Goal: Task Accomplishment & Management: Use online tool/utility

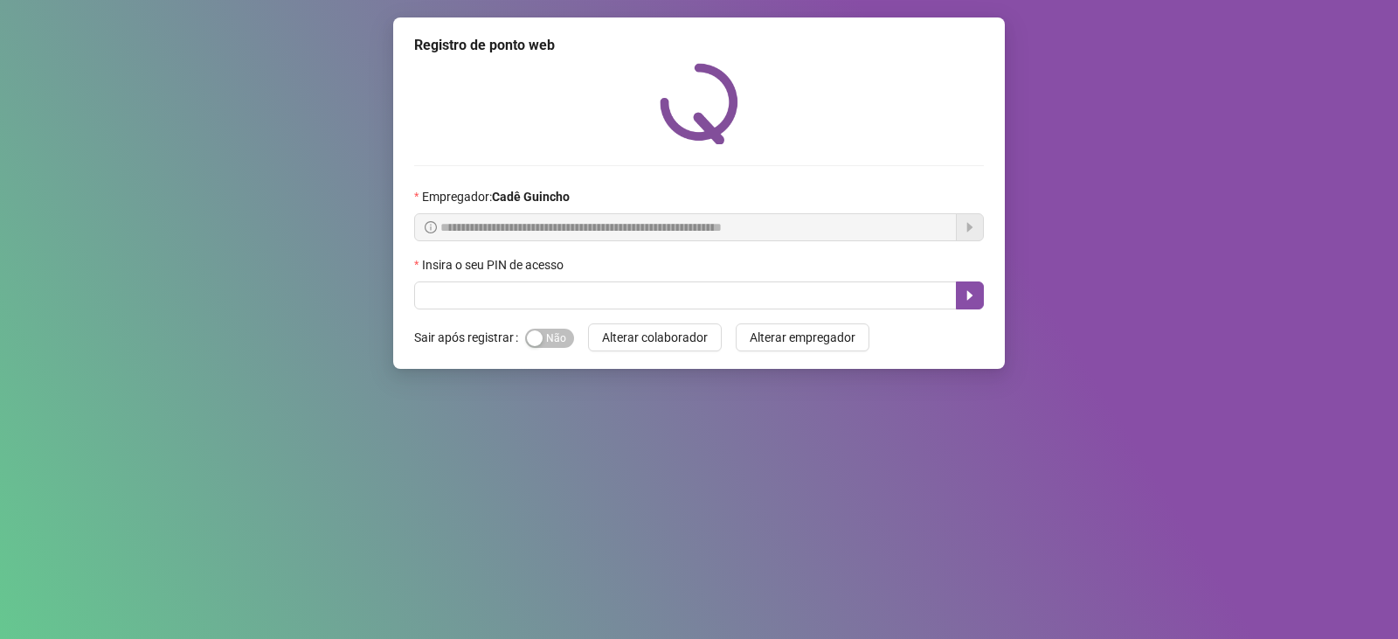
click at [807, 268] on div "Insira o seu PIN de acesso" at bounding box center [699, 268] width 570 height 26
click at [791, 286] on div "Insira o seu PIN de acesso" at bounding box center [699, 282] width 570 height 54
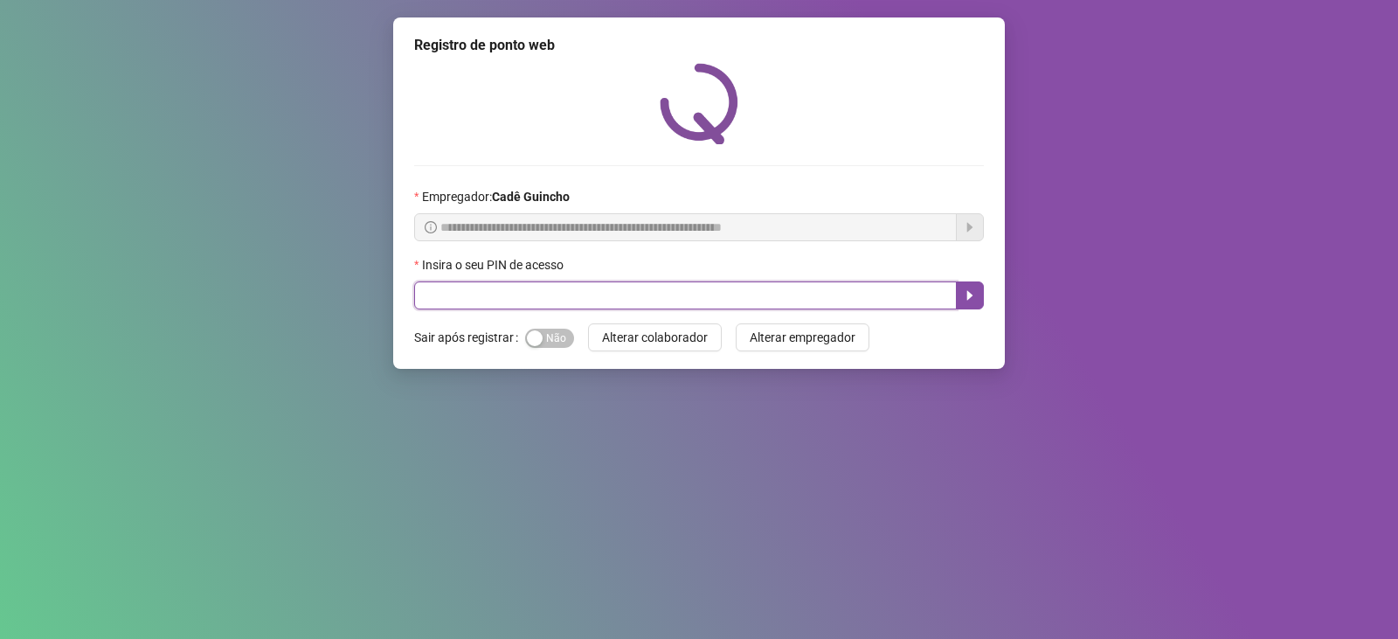
click at [786, 293] on input "text" at bounding box center [685, 295] width 543 height 28
type input "*****"
click at [978, 300] on button "button" at bounding box center [970, 295] width 28 height 28
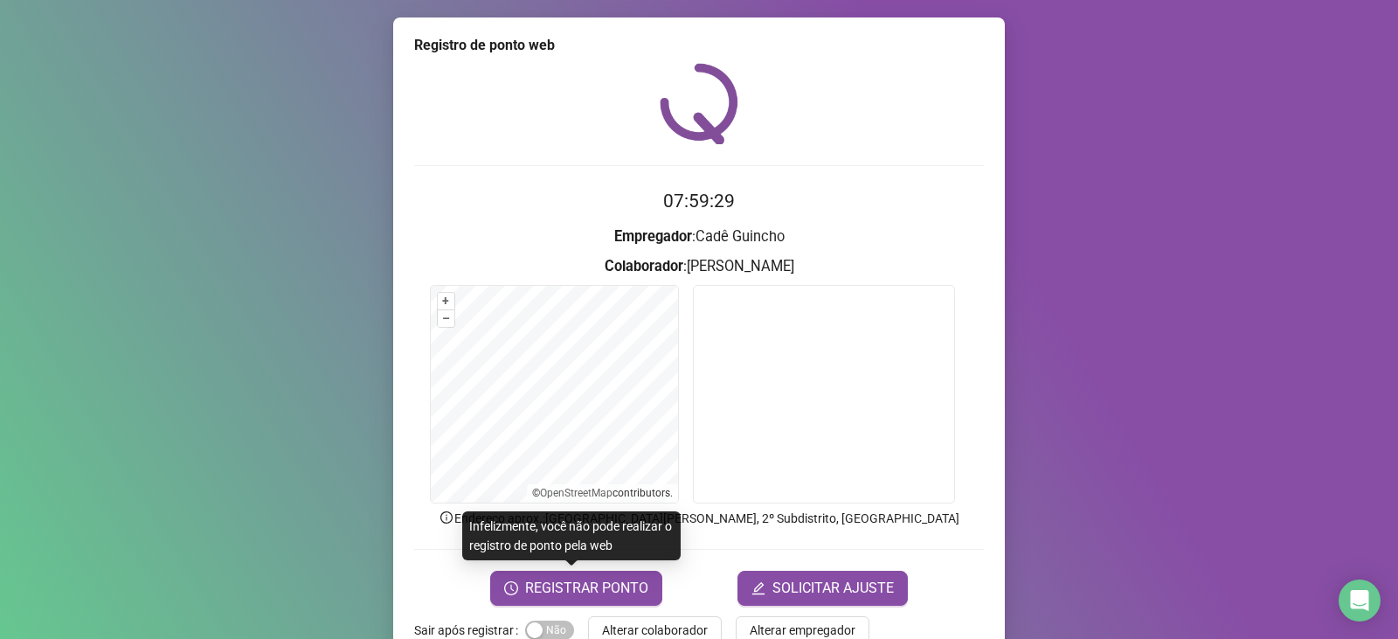
click at [592, 563] on form "07:59:29 Empregador : [PERSON_NAME] : [PERSON_NAME] + – ⇧ › © OpenStreetMap con…" at bounding box center [699, 396] width 570 height 418
click at [578, 578] on span "REGISTRAR PONTO" at bounding box center [586, 588] width 123 height 21
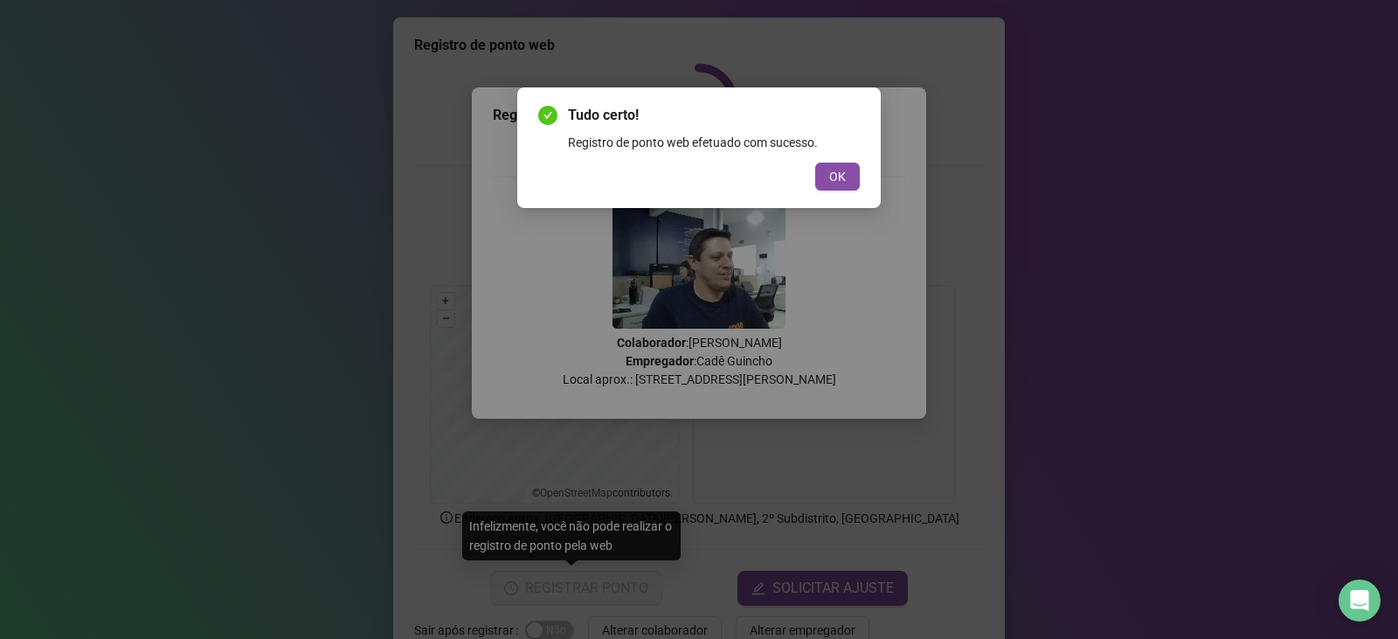
drag, startPoint x: 865, startPoint y: 200, endPoint x: 854, endPoint y: 192, distance: 13.8
click at [862, 199] on div "Tudo certo! Registro de ponto web efetuado com sucesso. OK" at bounding box center [698, 147] width 363 height 121
click at [854, 192] on div "Tudo certo! Registro de ponto web efetuado com sucesso. OK" at bounding box center [698, 147] width 363 height 121
click at [841, 183] on span "OK" at bounding box center [837, 176] width 17 height 19
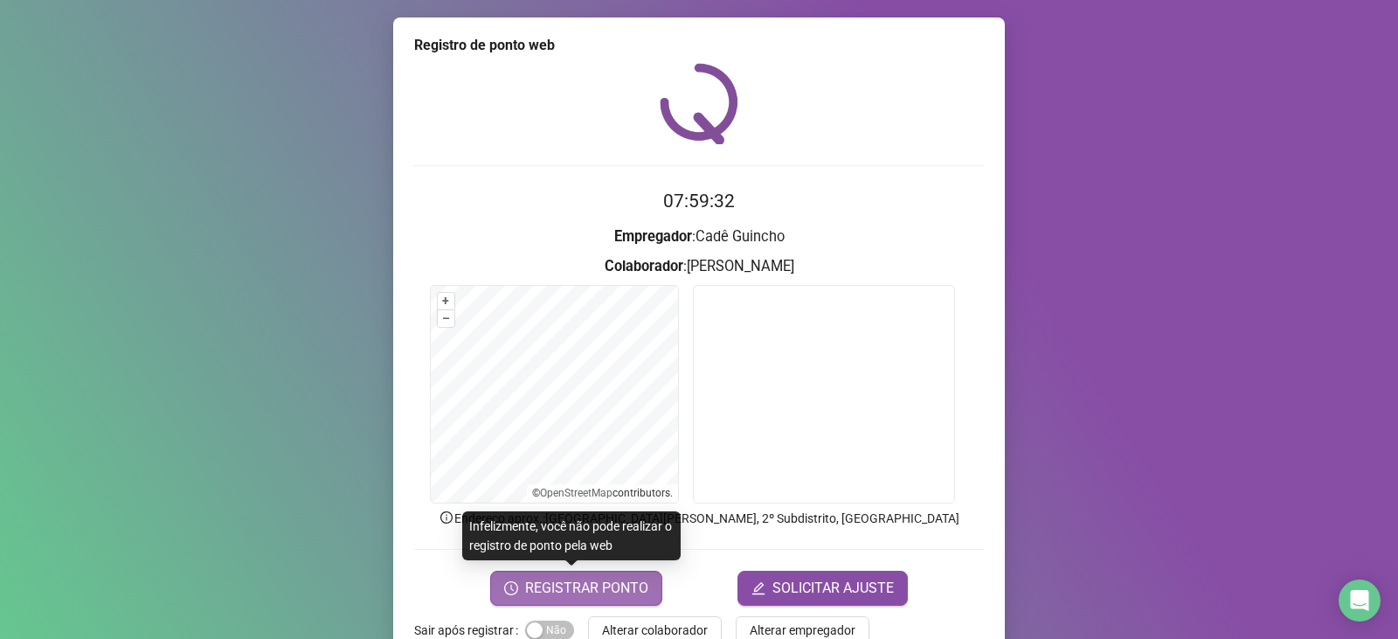
click at [602, 572] on button "REGISTRAR PONTO" at bounding box center [576, 588] width 172 height 35
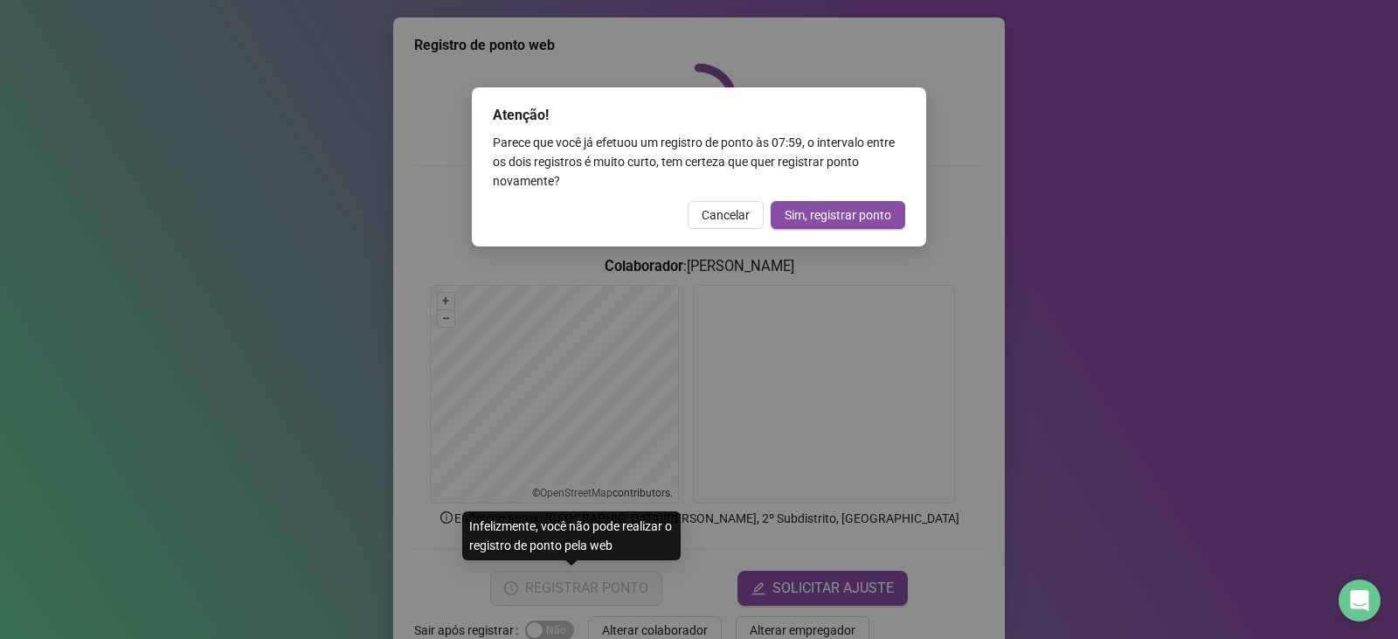
click at [594, 578] on div "Atenção! Parece que você já efetuou um registro de ponto às 07:59 , o intervalo…" at bounding box center [699, 319] width 1398 height 639
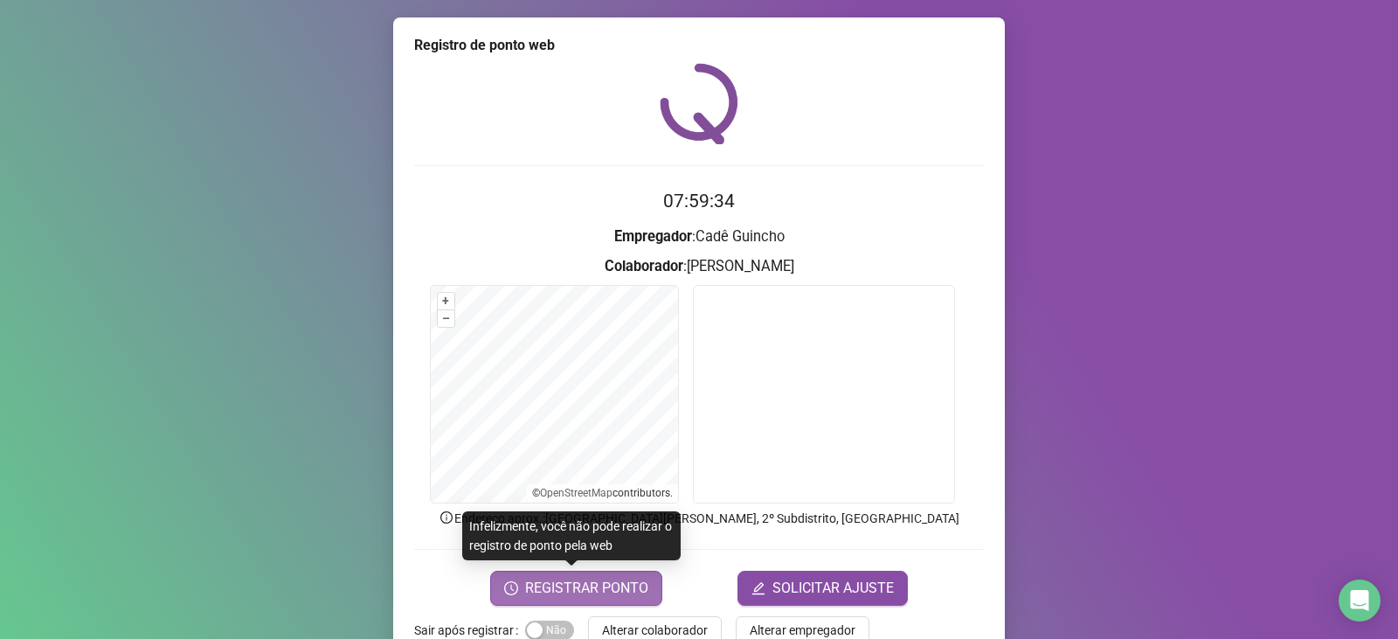
click at [568, 582] on span "REGISTRAR PONTO" at bounding box center [586, 588] width 123 height 21
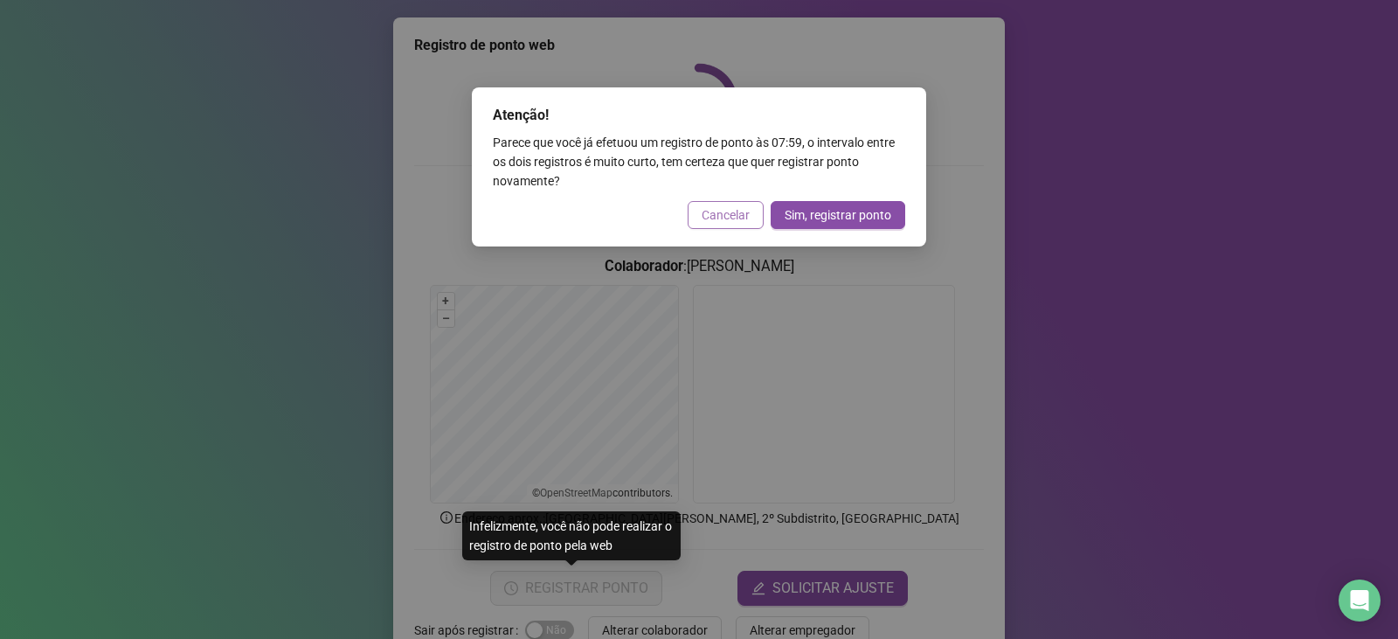
click at [726, 211] on span "Cancelar" at bounding box center [726, 214] width 48 height 19
